Goal: Communication & Community: Share content

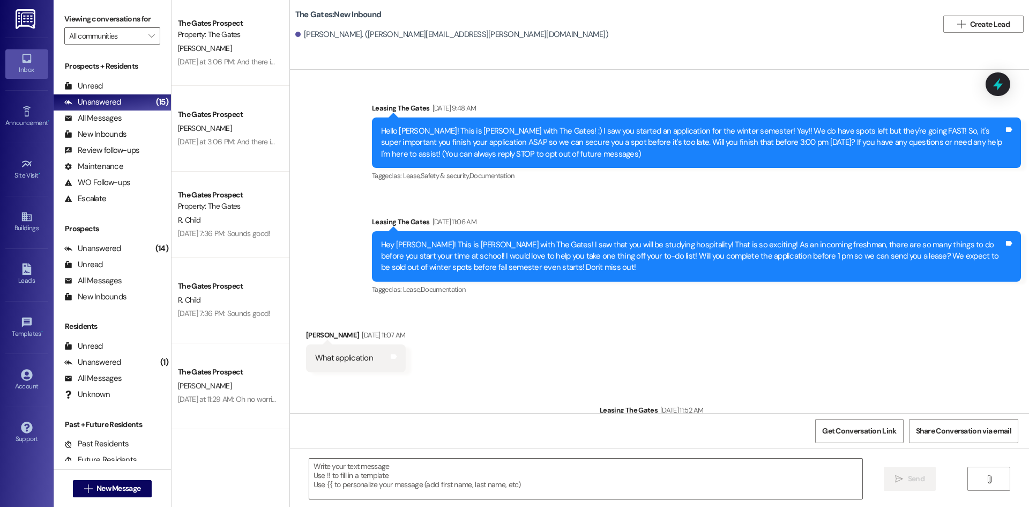
scroll to position [132, 0]
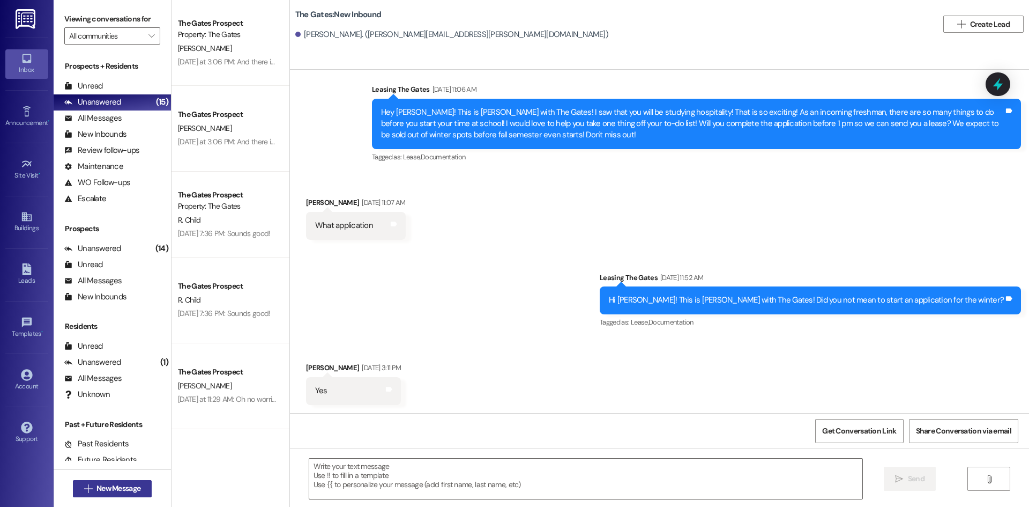
click at [130, 482] on span "New Message" at bounding box center [118, 487] width 44 height 11
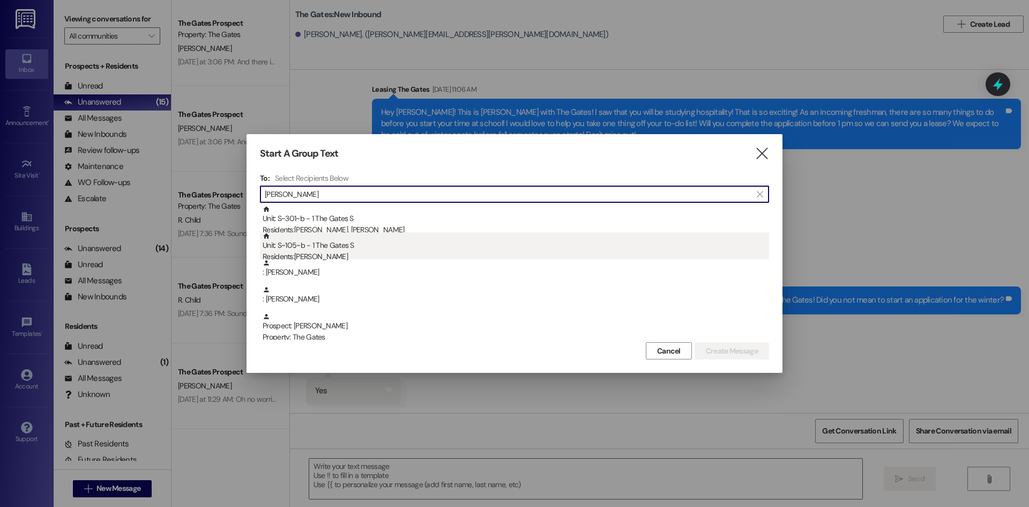
type input "[PERSON_NAME]"
click at [320, 244] on div "Unit: S~105~b - 1 The Gates S Residents: [PERSON_NAME]" at bounding box center [516, 247] width 507 height 31
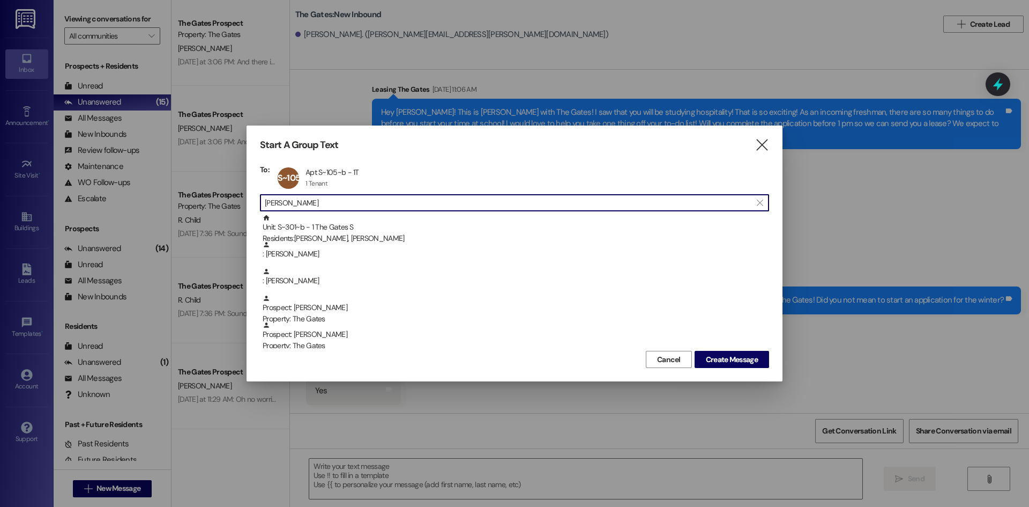
drag, startPoint x: 315, startPoint y: 204, endPoint x: 221, endPoint y: 185, distance: 96.2
click at [221, 185] on div "Start A Group Text  To: S~105~b Apt S~105~b - 1T Apt S~105~b - 1T 1 Tenant 1 T…" at bounding box center [514, 253] width 1029 height 507
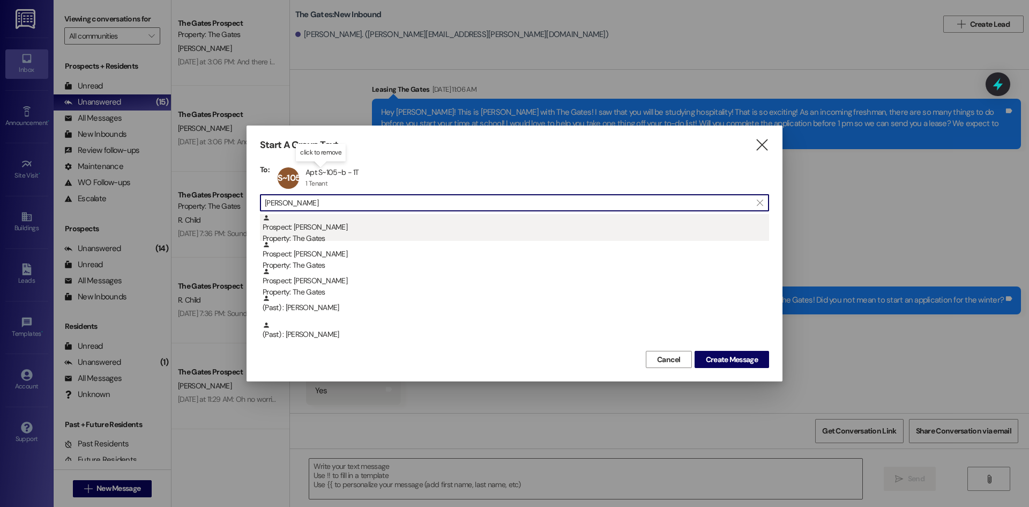
type input "[PERSON_NAME]"
click at [337, 226] on div "Prospect: [PERSON_NAME] Property: The Gates" at bounding box center [516, 229] width 507 height 31
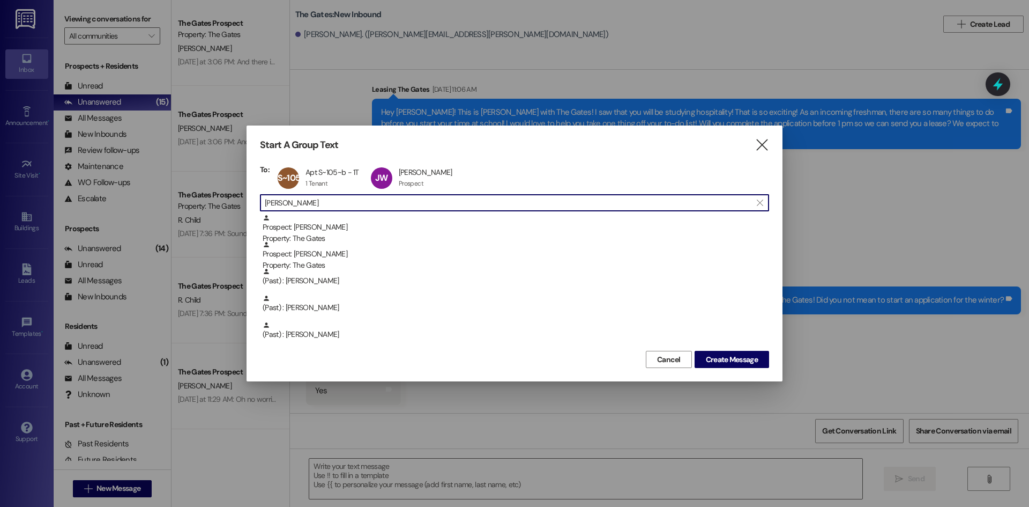
drag, startPoint x: 301, startPoint y: 201, endPoint x: 198, endPoint y: 193, distance: 103.2
click at [198, 193] on div "Start A Group Text  To: S~105~b Apt S~105~b - 1T Apt S~105~b - 1T 1 Tenant 1 T…" at bounding box center [514, 253] width 1029 height 507
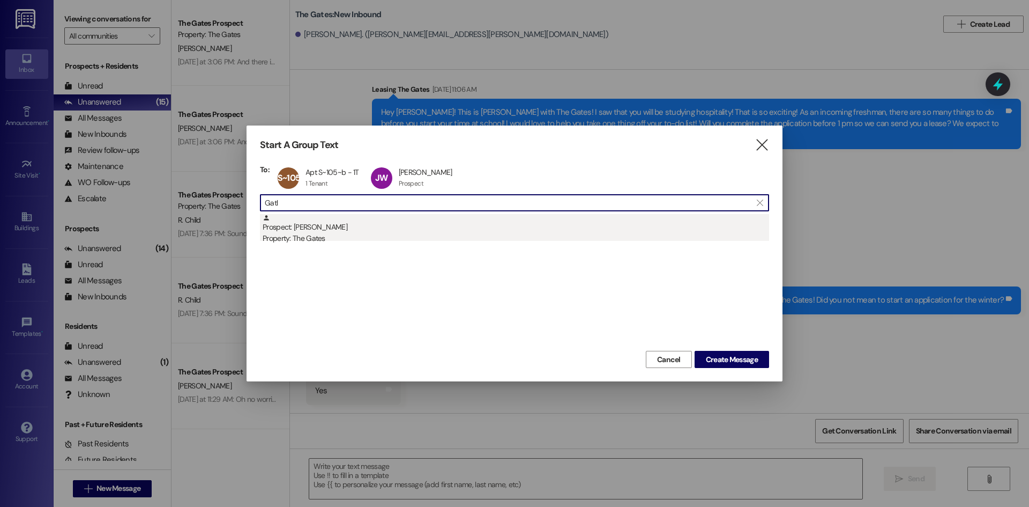
type input "Gatl"
click at [324, 234] on div "Property: The Gates" at bounding box center [516, 238] width 507 height 11
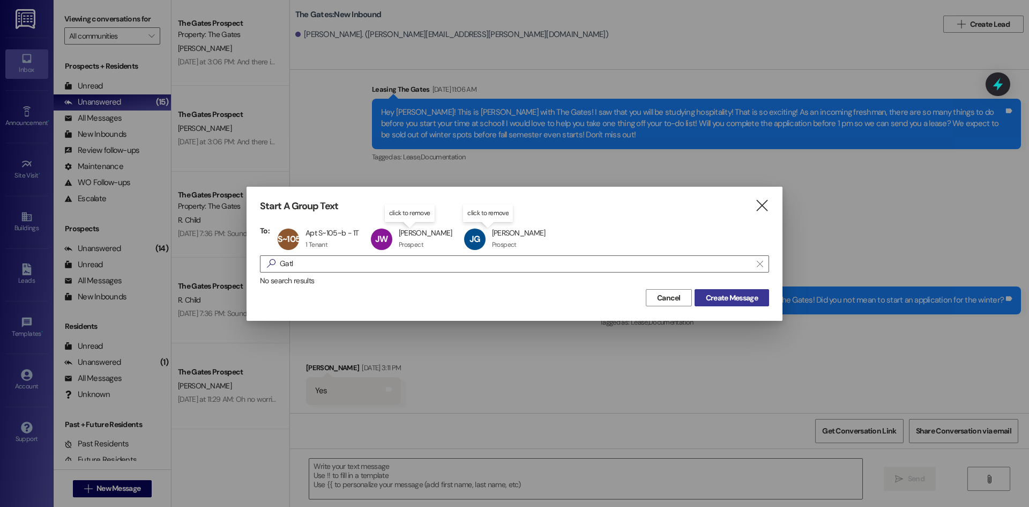
click at [728, 296] on span "Create Message" at bounding box center [732, 297] width 52 height 11
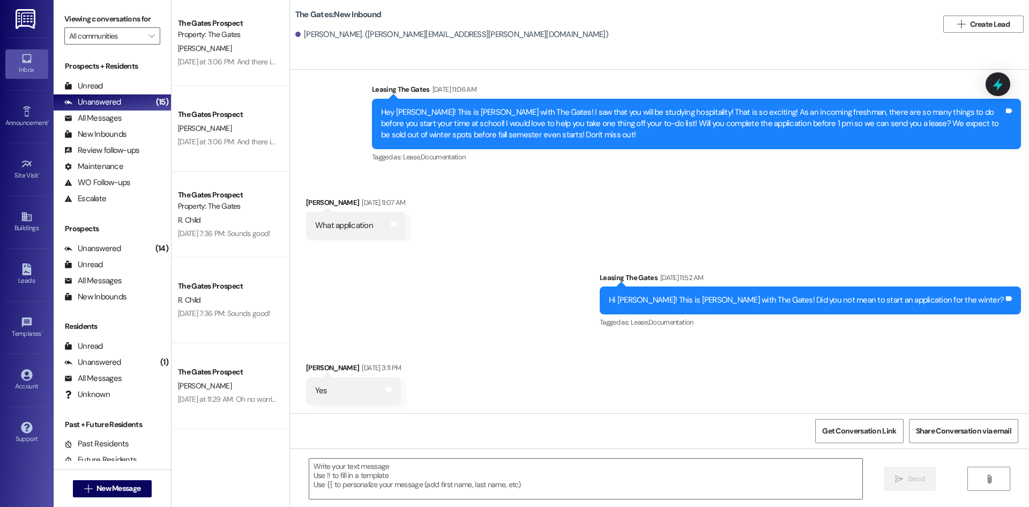
scroll to position [0, 0]
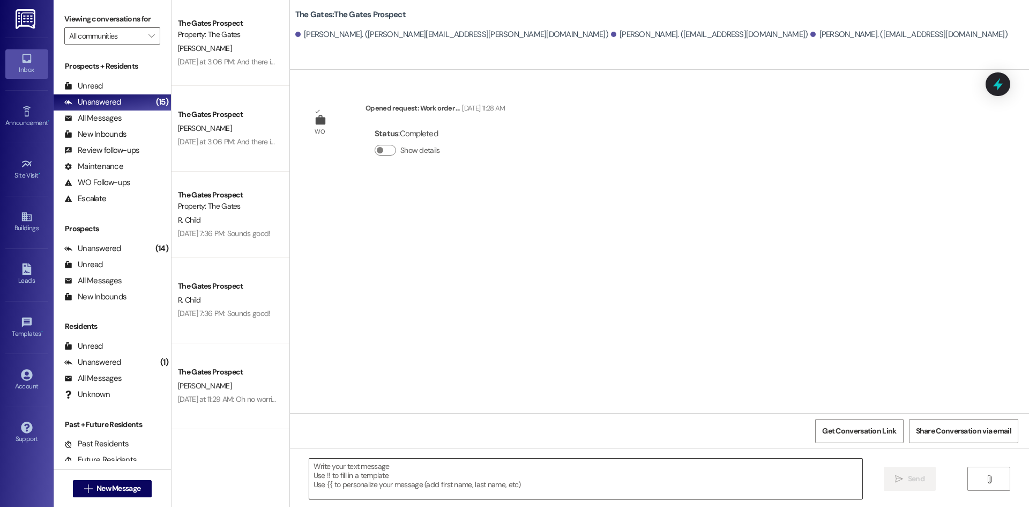
click at [375, 481] on textarea at bounding box center [585, 478] width 553 height 40
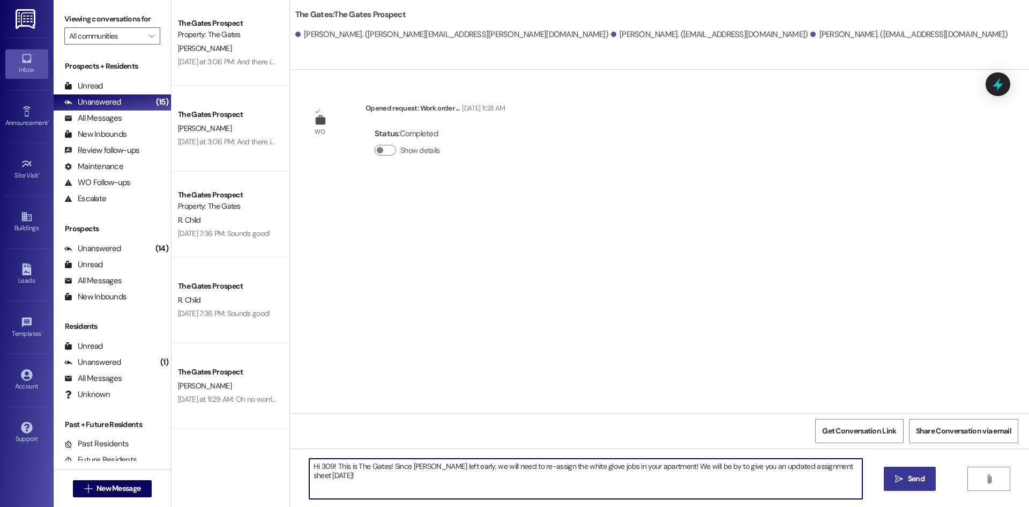
type textarea "Hi 309! This is The Gates! Since [PERSON_NAME] left early, we will need to re-a…"
click at [906, 478] on span "Send" at bounding box center [916, 478] width 21 height 11
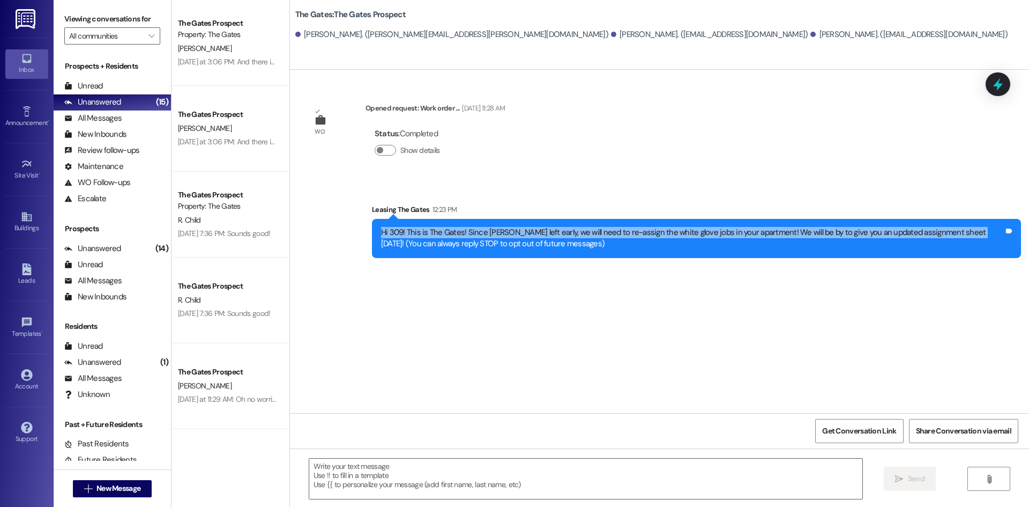
drag, startPoint x: 952, startPoint y: 234, endPoint x: 374, endPoint y: 226, distance: 577.9
click at [374, 226] on div "Hi 309! This is The Gates! Since [PERSON_NAME] left early, we will need to re-a…" at bounding box center [696, 238] width 649 height 39
copy div "Hi 309! This is The Gates! Since [PERSON_NAME] left early, we will need to re-a…"
click at [108, 485] on span "New Message" at bounding box center [118, 487] width 44 height 11
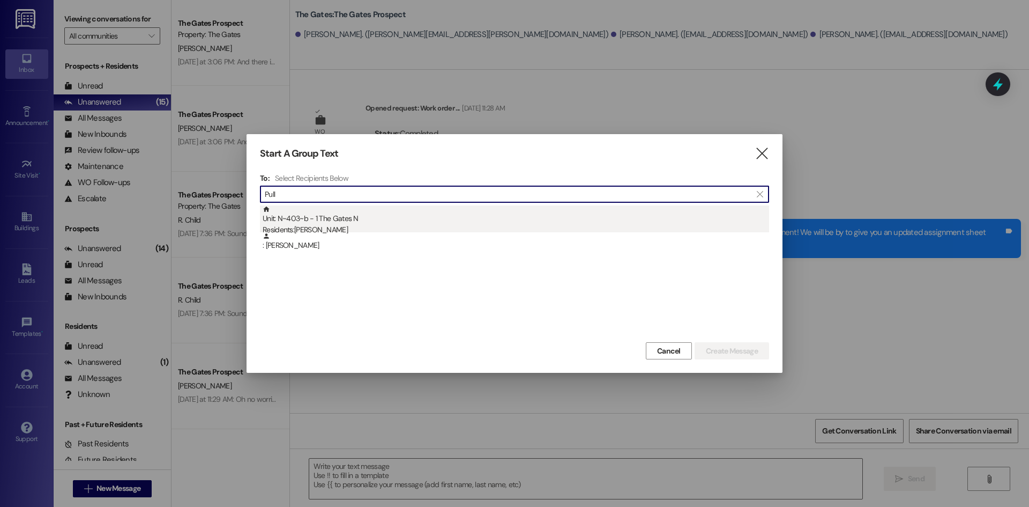
type input "Pull"
click at [321, 218] on div "Unit: N~403~b - 1 The Gates N Residents: [PERSON_NAME]" at bounding box center [516, 220] width 507 height 31
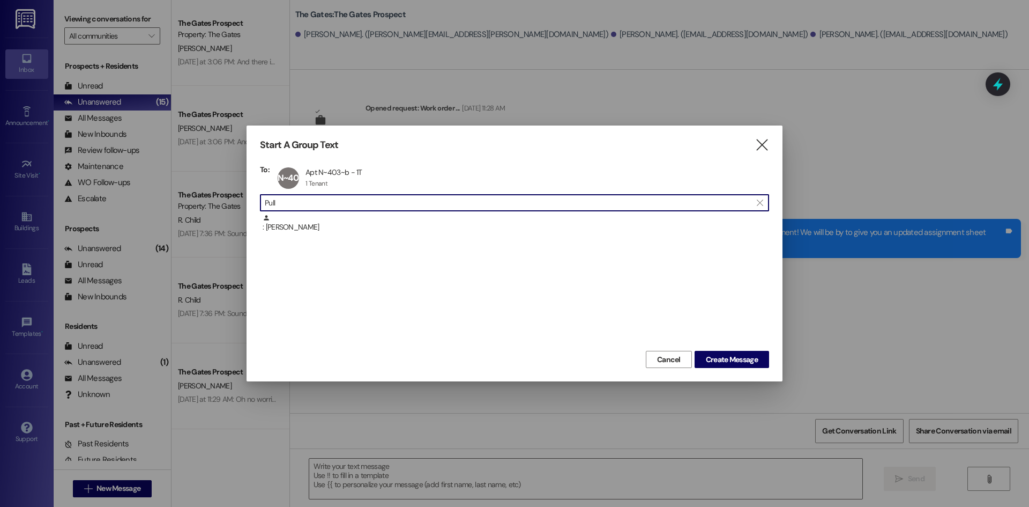
drag, startPoint x: 301, startPoint y: 205, endPoint x: 173, endPoint y: 188, distance: 129.3
click at [173, 188] on div "Start A Group Text  To: N~403~b Apt N~403~b - 1T Apt N~403~b - 1T 1 Tenant 1 T…" at bounding box center [514, 253] width 1029 height 507
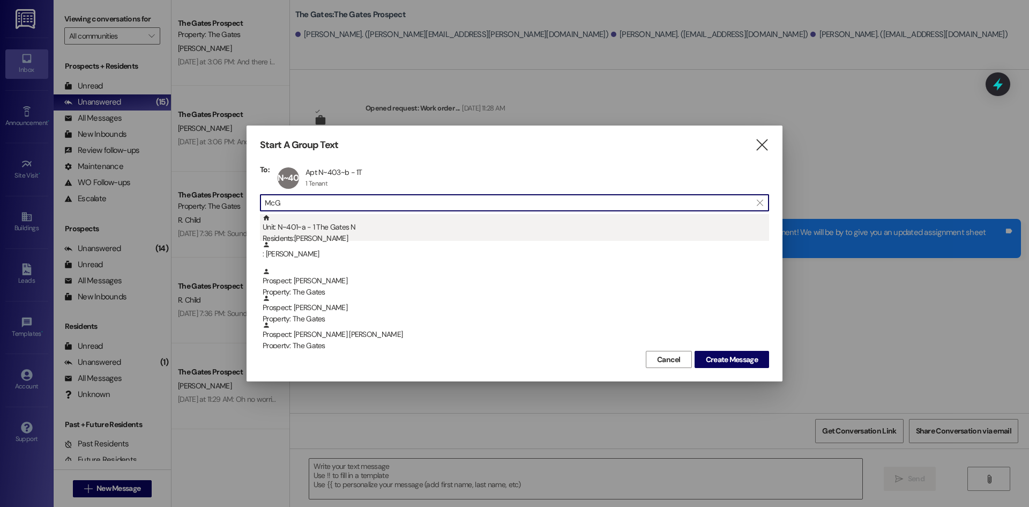
type input "McG"
click at [297, 228] on div "Unit: N~401~a - 1 The Gates N Residents: [PERSON_NAME]" at bounding box center [516, 229] width 507 height 31
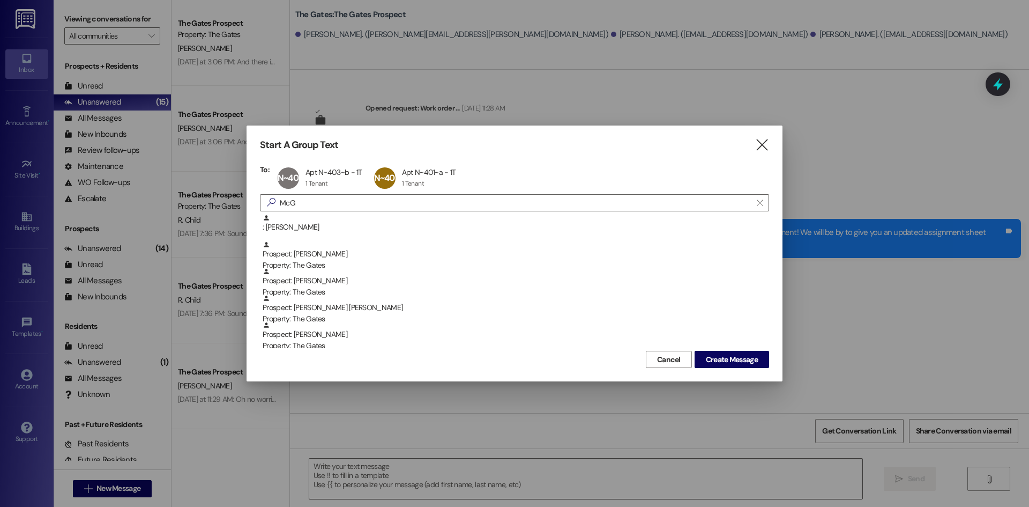
drag, startPoint x: 302, startPoint y: 204, endPoint x: 182, endPoint y: 191, distance: 120.8
click at [179, 192] on div "Start A Group Text  To: N~403~b Apt N~403~b - 1T Apt N~403~b - 1T 1 Tenant 1 T…" at bounding box center [514, 253] width 1029 height 507
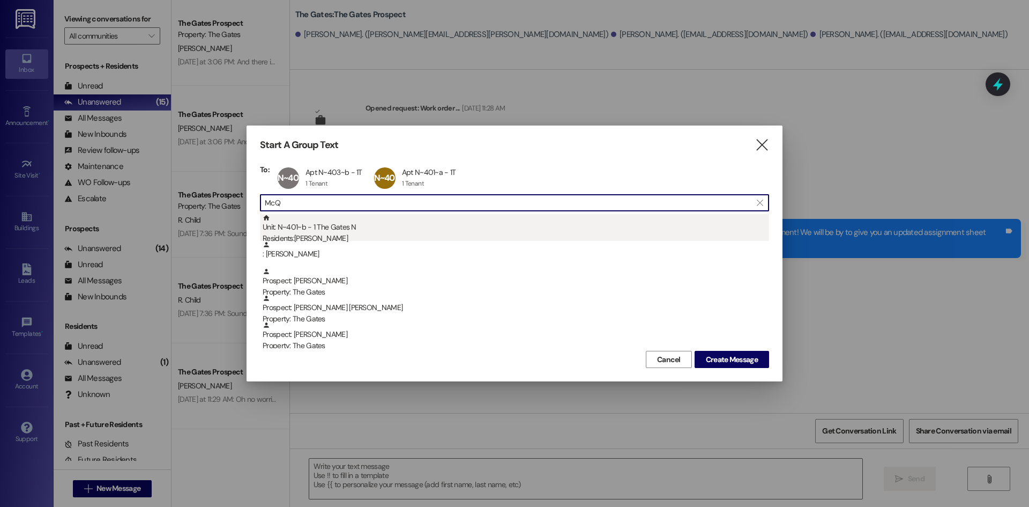
type input "McQ"
click at [332, 235] on div "Residents: [PERSON_NAME]" at bounding box center [516, 238] width 507 height 11
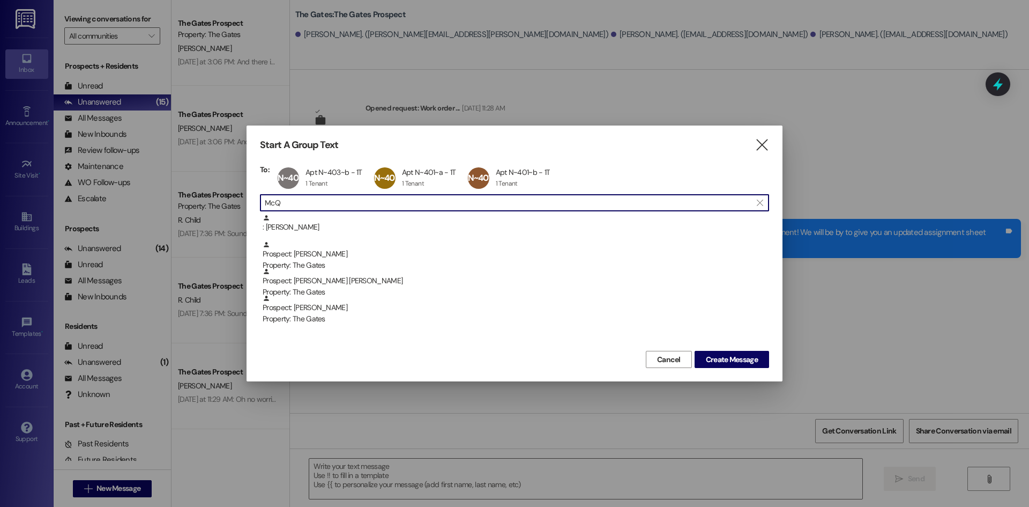
drag, startPoint x: 322, startPoint y: 201, endPoint x: 242, endPoint y: 199, distance: 79.9
click at [242, 199] on div "Start A Group Text  To: N~403~b Apt N~403~b - 1T Apt N~403~b - 1T 1 Tenant 1 T…" at bounding box center [514, 253] width 1029 height 507
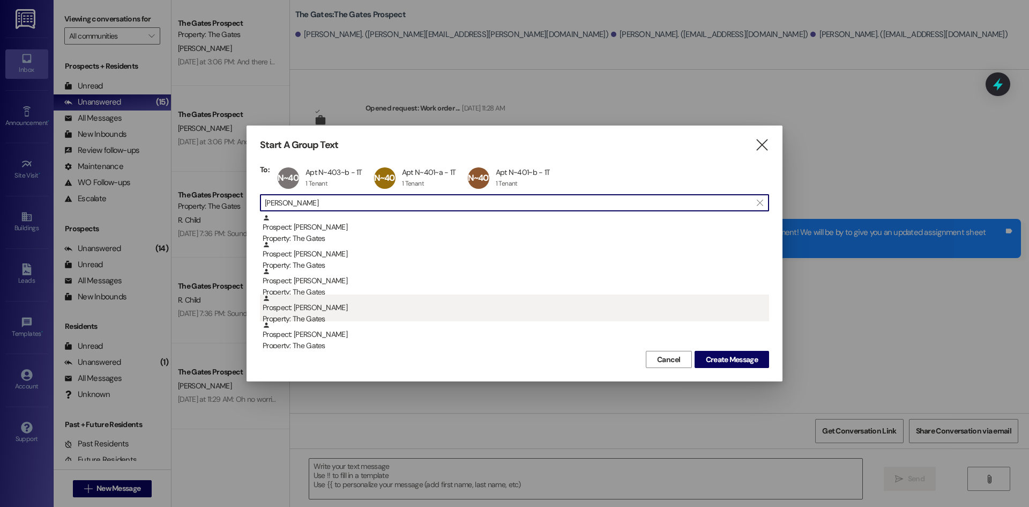
type input "[PERSON_NAME]"
click at [315, 303] on div "Prospect: [PERSON_NAME] Property: The Gates" at bounding box center [516, 309] width 507 height 31
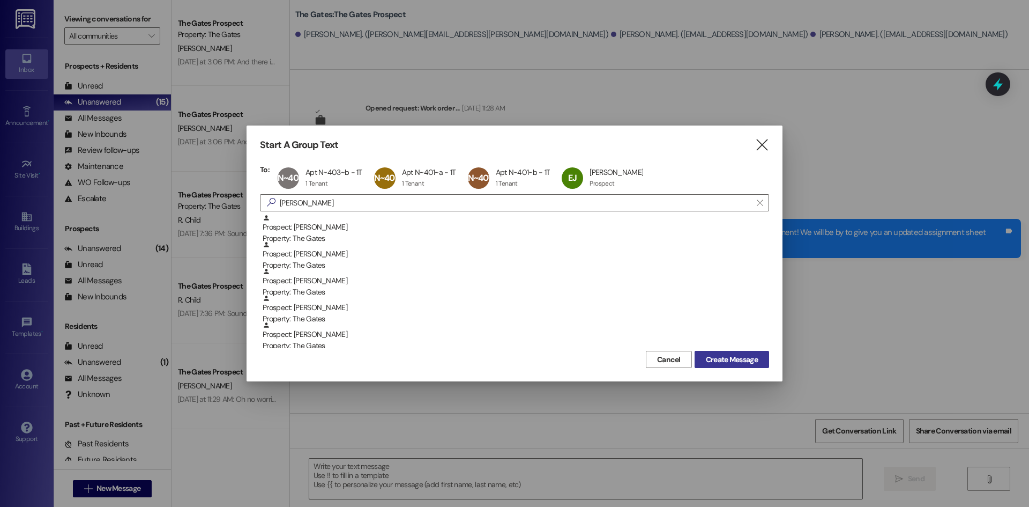
click at [708, 351] on button "Create Message" at bounding box center [732, 359] width 75 height 17
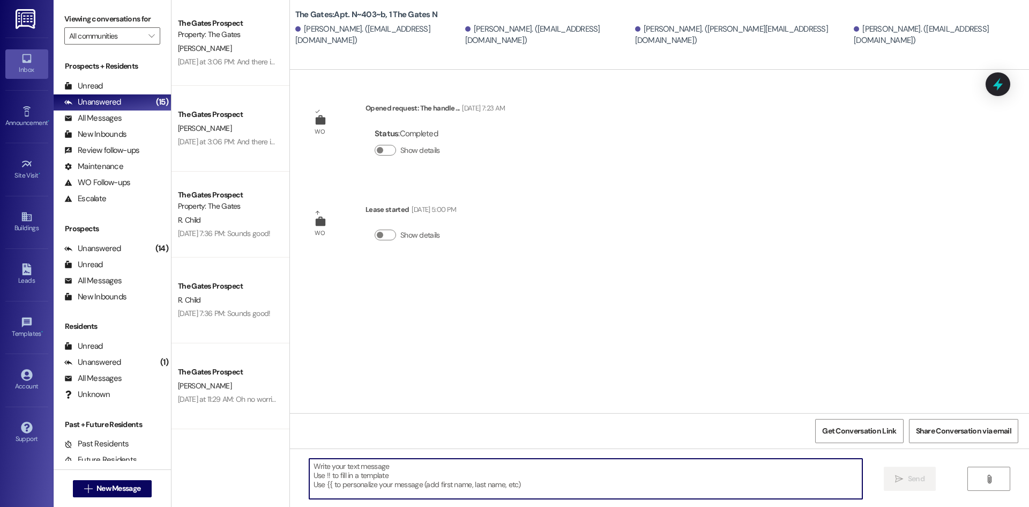
click at [331, 481] on textarea at bounding box center [585, 478] width 553 height 40
paste textarea "Hi 309! This is The Gates! Since [PERSON_NAME] left early, we will need to re-a…"
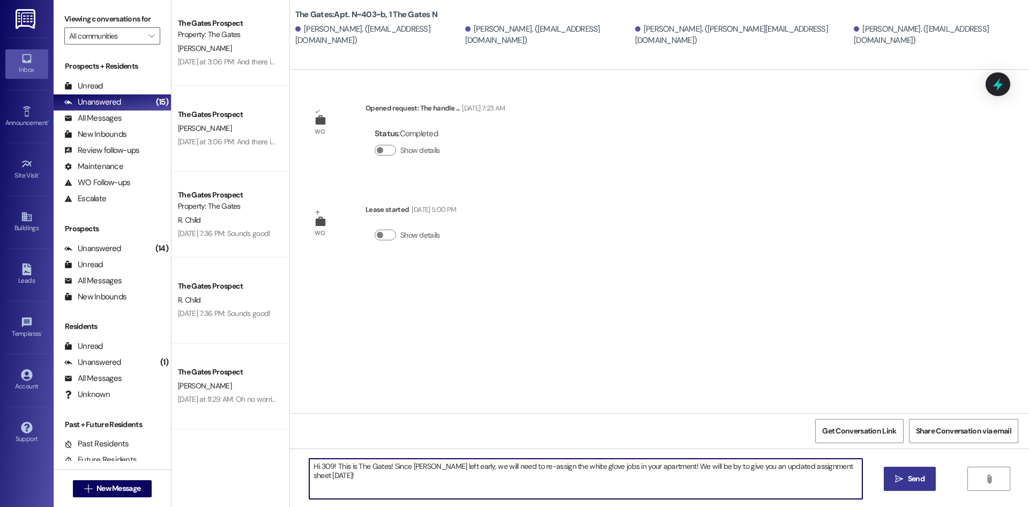
click at [325, 465] on textarea "Hi 309! This is The Gates! Since [PERSON_NAME] left early, we will need to re-a…" at bounding box center [585, 478] width 553 height 40
drag, startPoint x: 443, startPoint y: 465, endPoint x: 419, endPoint y: 465, distance: 23.6
click at [419, 465] on textarea "Hi 403 Girls! This is The Gates! Since [PERSON_NAME] left early, we will need t…" at bounding box center [585, 478] width 553 height 40
type textarea "Hi 403 Girls! This is The Gates! Since [PERSON_NAME] left early, we will need t…"
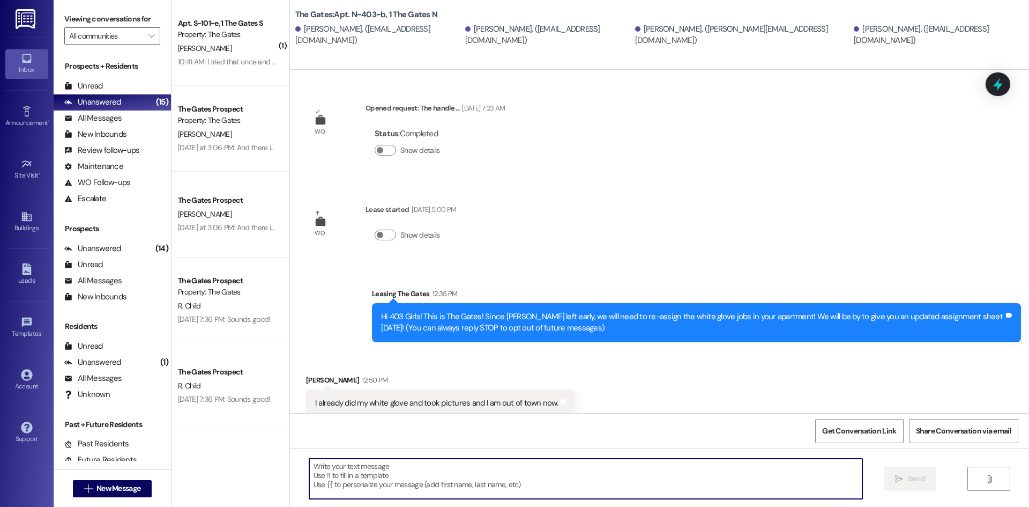
scroll to position [12, 0]
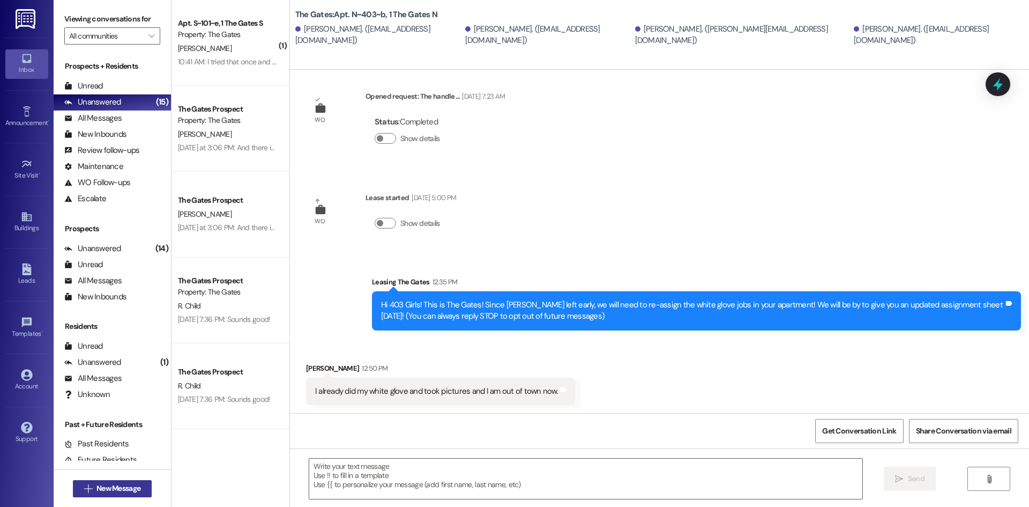
click at [112, 480] on button " New Message" at bounding box center [112, 488] width 79 height 17
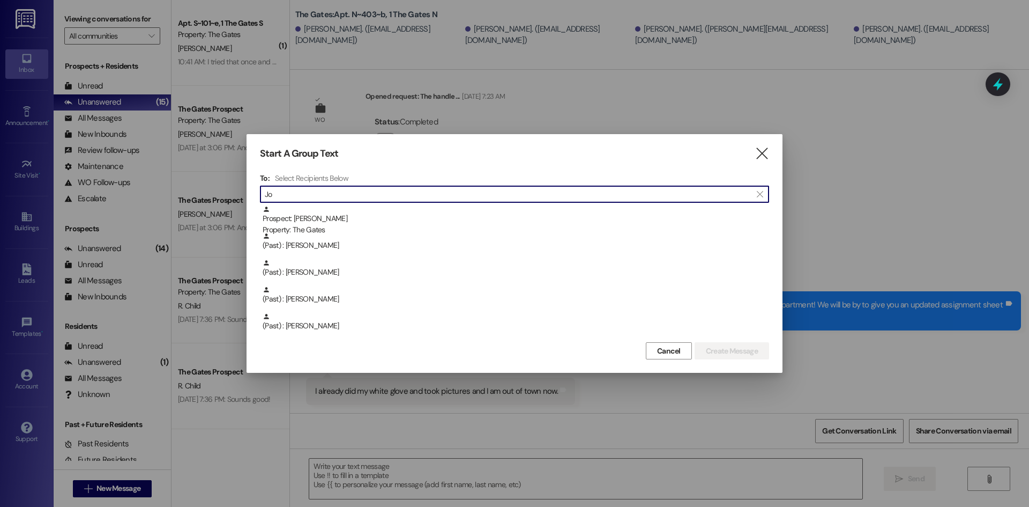
type input "J"
type input "[PERSON_NAME] J"
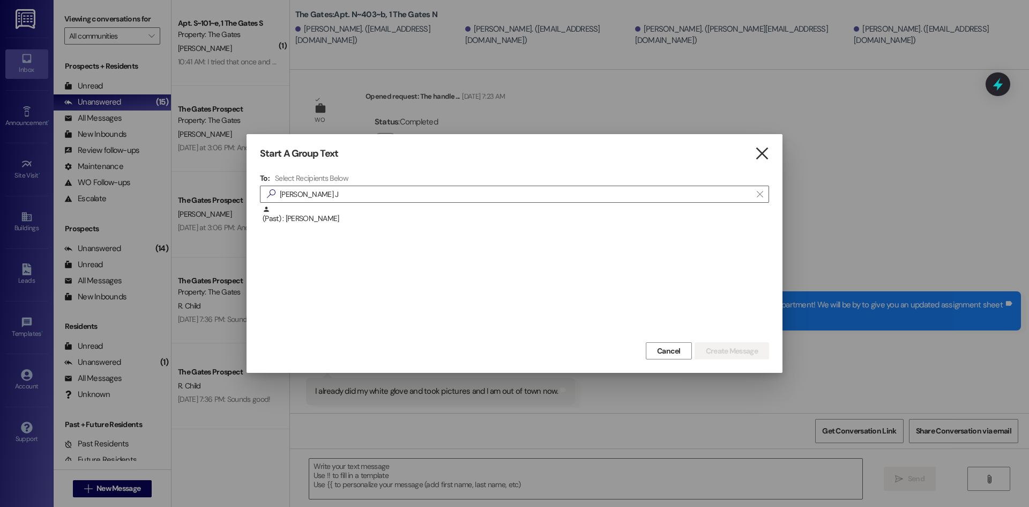
click at [763, 152] on icon "" at bounding box center [762, 153] width 14 height 11
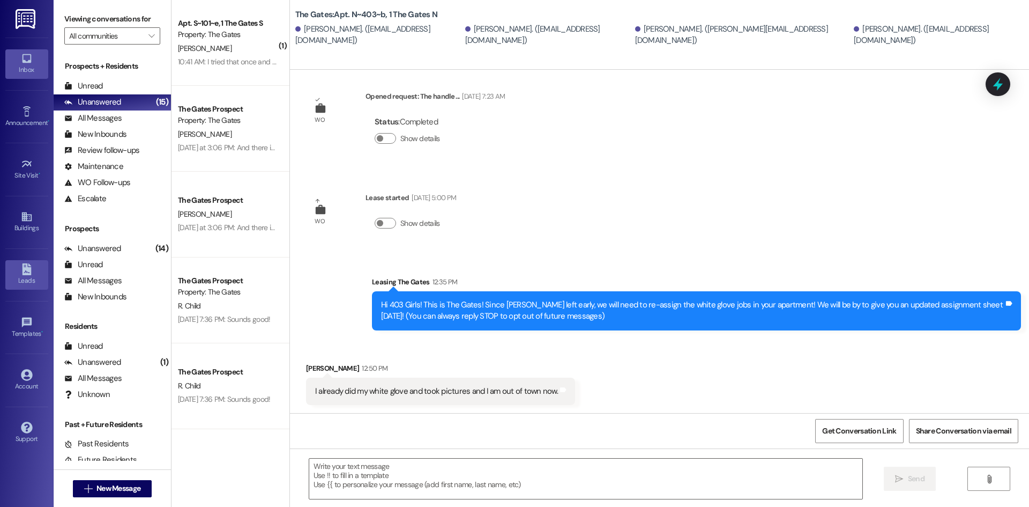
click at [35, 278] on div "Leads" at bounding box center [27, 280] width 54 height 11
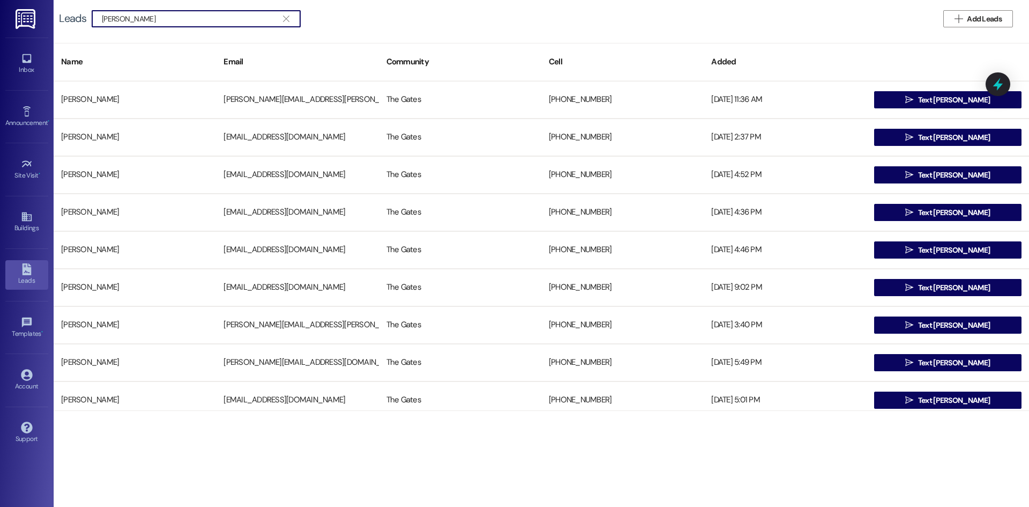
type input "[PERSON_NAME]"
